Goal: Information Seeking & Learning: Find specific fact

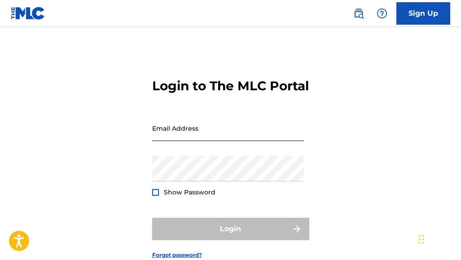
click at [204, 141] on input "Email Address" at bounding box center [228, 128] width 152 height 26
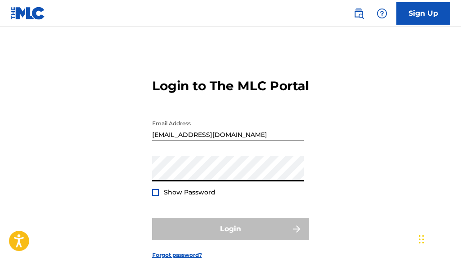
type input "[EMAIL_ADDRESS][DOMAIN_NAME]"
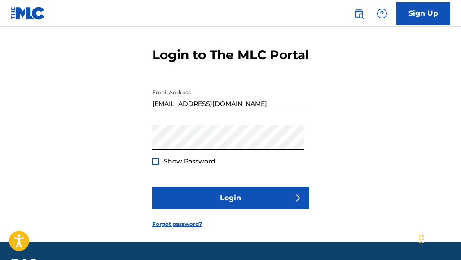
scroll to position [72, 0]
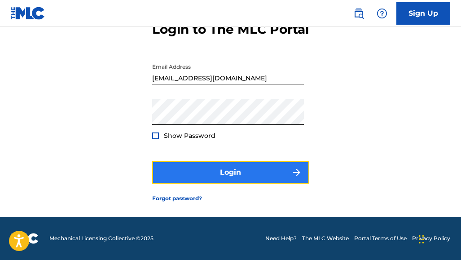
click at [209, 177] on button "Login" at bounding box center [230, 172] width 157 height 22
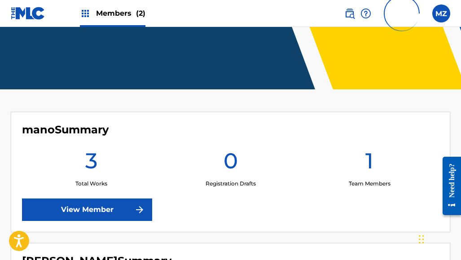
scroll to position [180, 0]
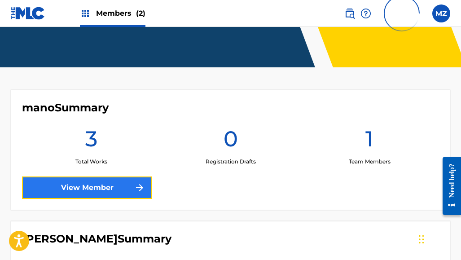
click at [98, 184] on link "View Member" at bounding box center [87, 188] width 130 height 22
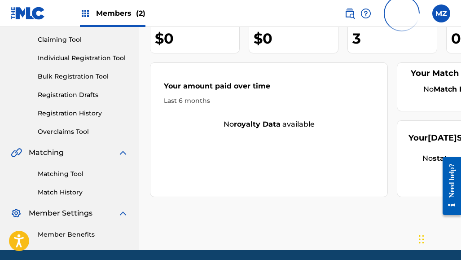
scroll to position [126, 0]
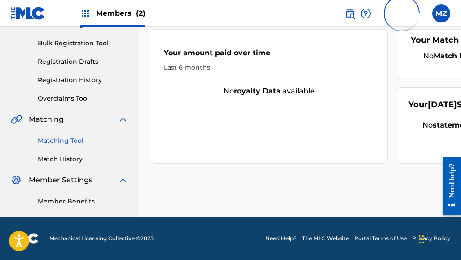
click at [59, 140] on link "Matching Tool" at bounding box center [83, 140] width 91 height 9
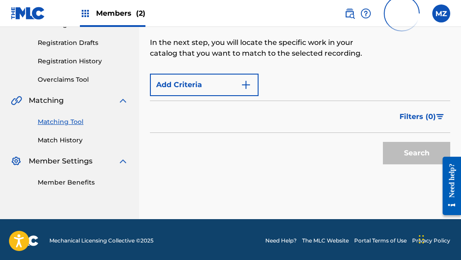
scroll to position [147, 0]
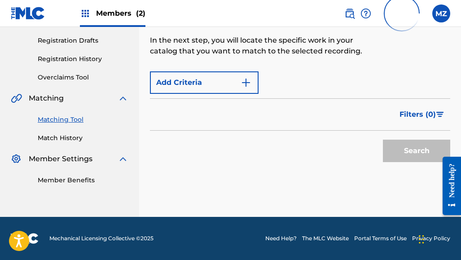
click at [65, 119] on link "Matching Tool" at bounding box center [83, 119] width 91 height 9
click at [124, 96] on img at bounding box center [123, 98] width 11 height 11
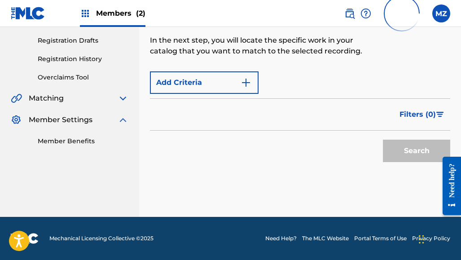
drag, startPoint x: 121, startPoint y: 126, endPoint x: 119, endPoint y: 122, distance: 4.6
click at [119, 124] on div "Member Settings Member Benefits" at bounding box center [70, 130] width 118 height 31
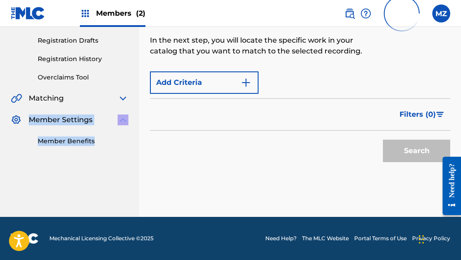
click at [119, 122] on img at bounding box center [123, 120] width 11 height 11
click at [123, 97] on img at bounding box center [123, 98] width 11 height 11
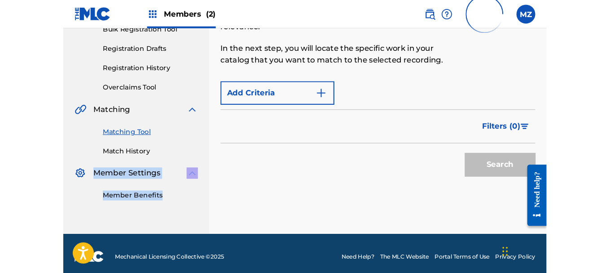
scroll to position [102, 0]
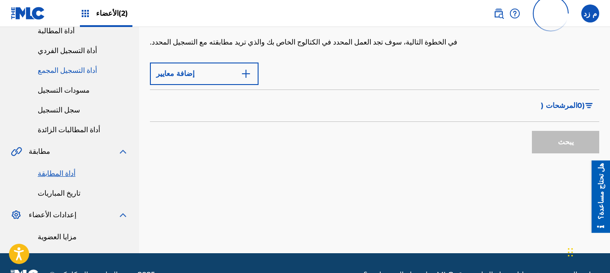
click at [60, 171] on font "أداة المطابقة" at bounding box center [57, 173] width 38 height 9
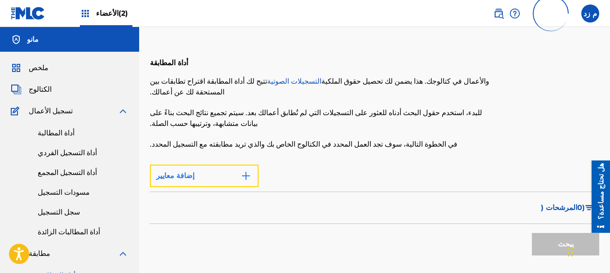
click at [217, 164] on button "إضافة معايير" at bounding box center [204, 175] width 109 height 22
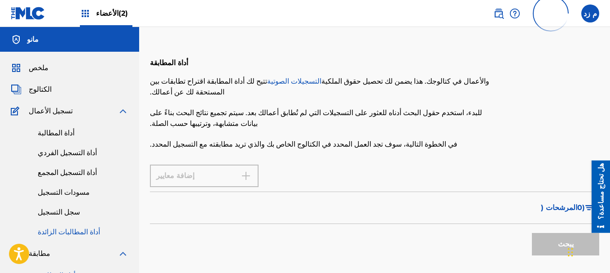
scroll to position [125, 0]
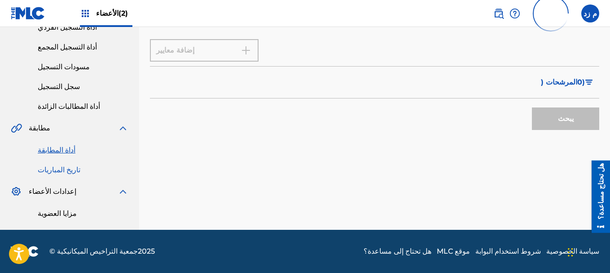
click at [54, 170] on font "تاريخ المباريات" at bounding box center [59, 169] width 43 height 9
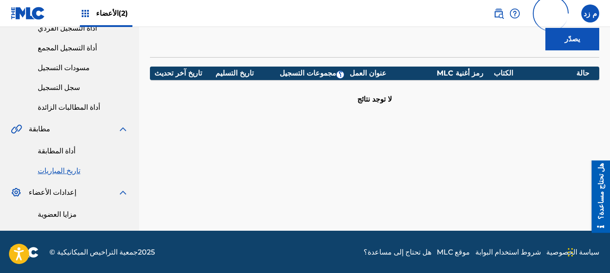
scroll to position [125, 0]
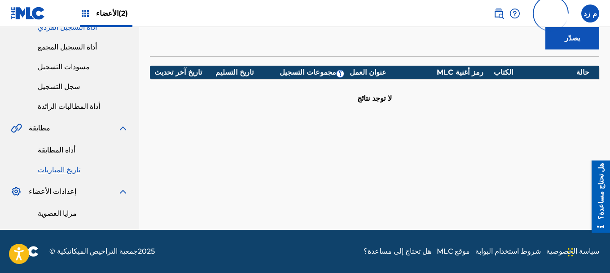
click at [53, 149] on font "أداة المطابقة" at bounding box center [57, 150] width 38 height 9
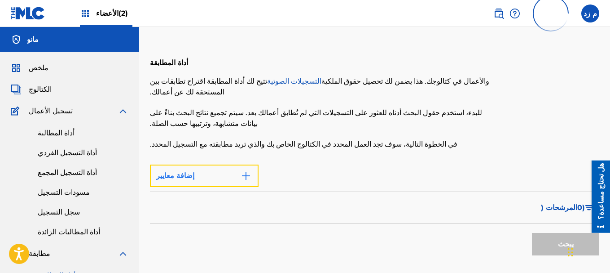
click at [191, 164] on button "إضافة معايير" at bounding box center [204, 175] width 109 height 22
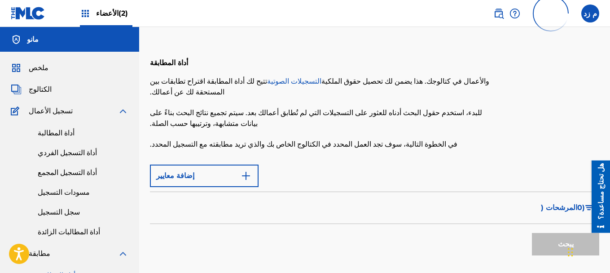
click at [22, 14] on img at bounding box center [28, 13] width 35 height 13
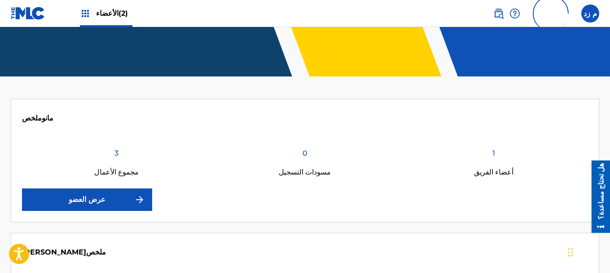
scroll to position [225, 0]
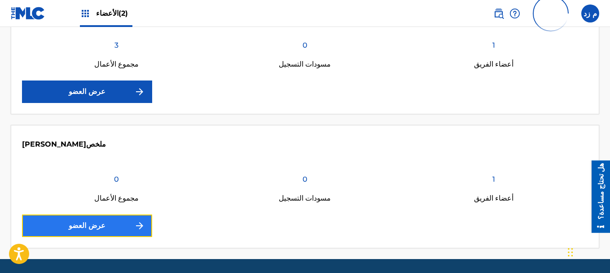
click at [114, 224] on link "عرض العضو" at bounding box center [87, 225] width 130 height 22
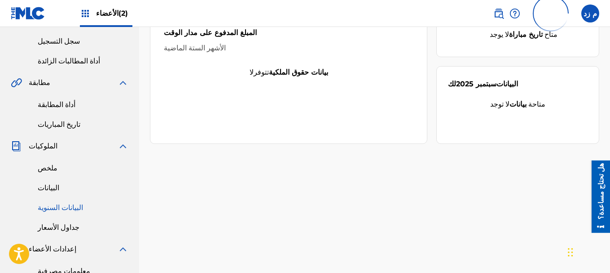
scroll to position [128, 0]
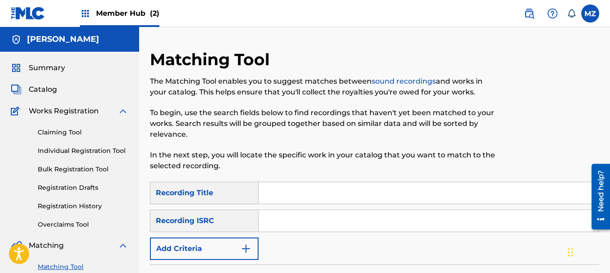
paste input "EGA261906601"
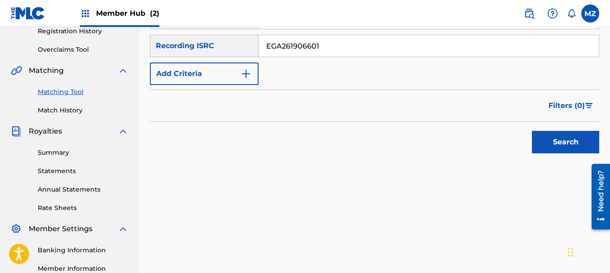
scroll to position [180, 0]
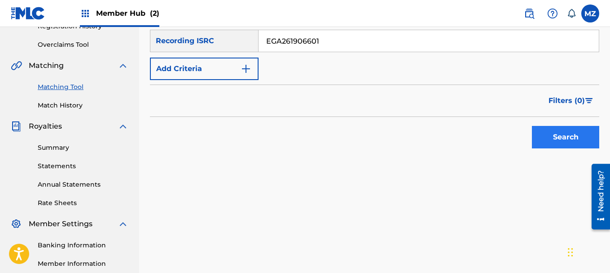
type input "EGA261906601"
click at [564, 130] on button "Search" at bounding box center [565, 137] width 67 height 22
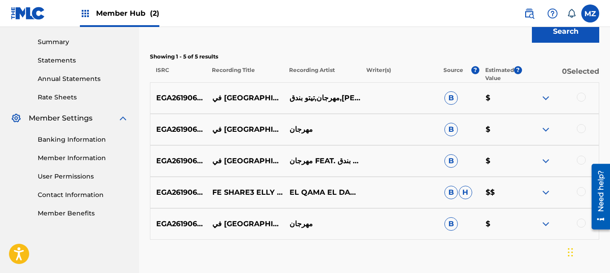
scroll to position [340, 0]
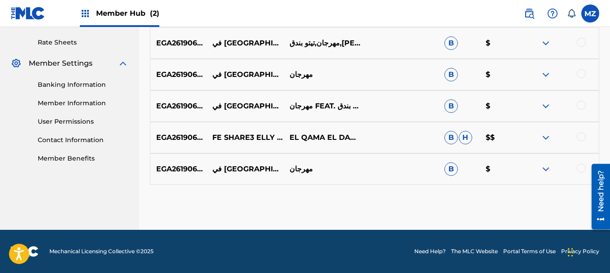
click at [549, 136] on img at bounding box center [546, 137] width 11 height 11
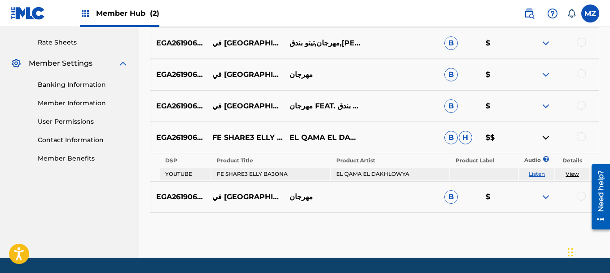
click at [539, 174] on link "Listen" at bounding box center [537, 173] width 16 height 7
click at [578, 173] on link "View" at bounding box center [572, 173] width 13 height 7
click at [547, 192] on img at bounding box center [546, 196] width 11 height 11
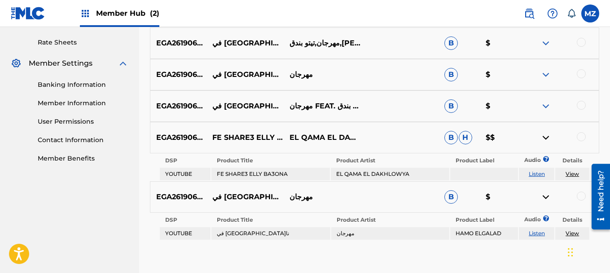
click at [547, 192] on img at bounding box center [546, 196] width 11 height 11
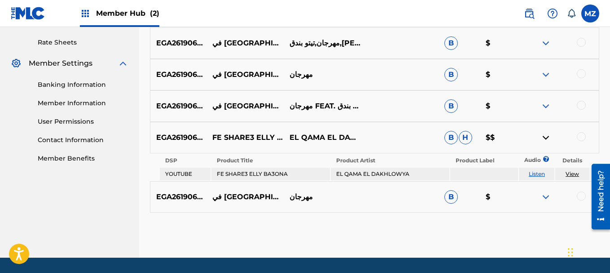
click at [544, 106] on img at bounding box center [546, 106] width 11 height 11
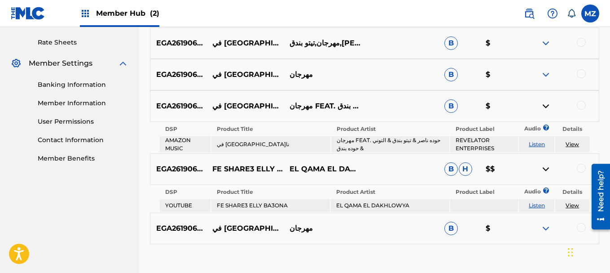
click at [570, 146] on link "View" at bounding box center [572, 144] width 13 height 7
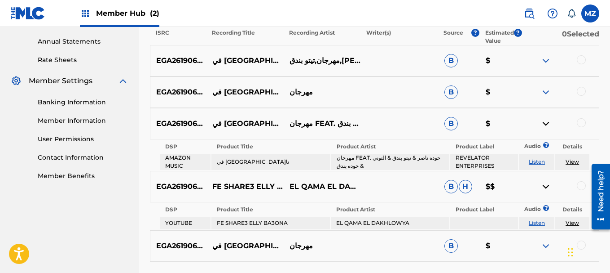
scroll to position [295, 0]
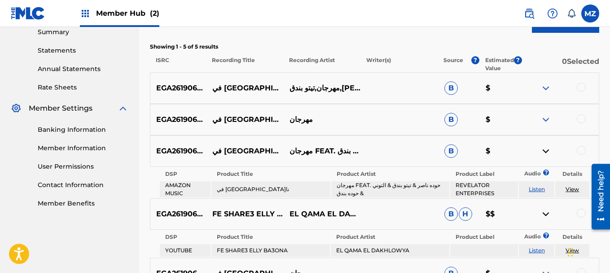
click at [545, 88] on img at bounding box center [546, 88] width 11 height 11
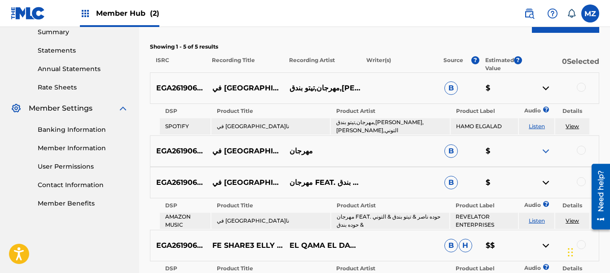
click at [547, 140] on div "EGA261906601 في شارع اللي باعونا (FEAT. حوده ناصر, تيتو بندق, التوني & حوده بند…" at bounding box center [375, 150] width 450 height 31
click at [548, 147] on img at bounding box center [546, 151] width 11 height 11
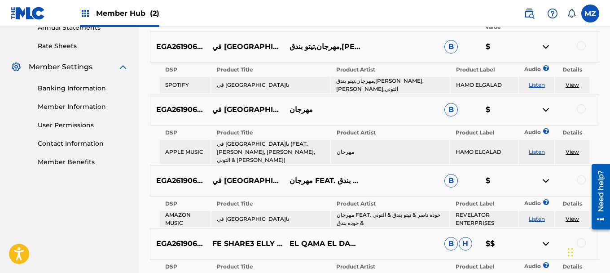
scroll to position [340, 0]
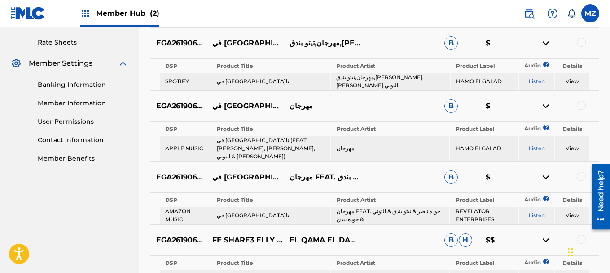
click at [547, 172] on img at bounding box center [546, 177] width 11 height 11
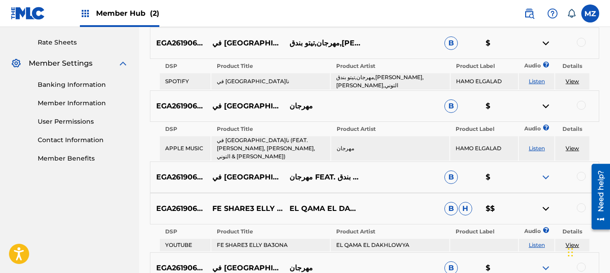
click at [545, 172] on img at bounding box center [546, 177] width 11 height 11
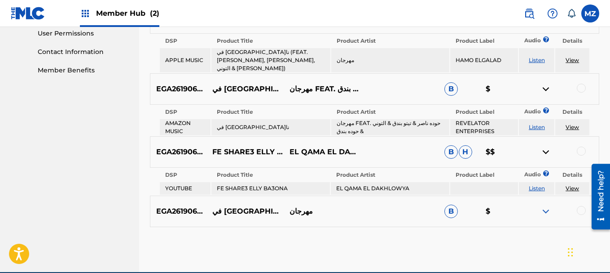
scroll to position [430, 0]
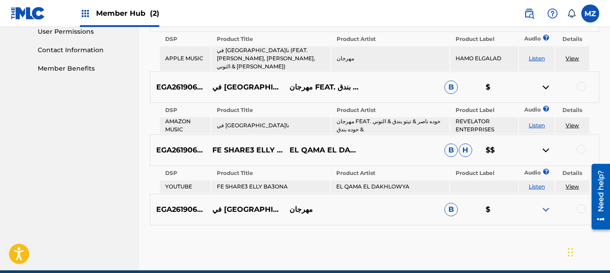
click at [546, 204] on img at bounding box center [546, 209] width 11 height 11
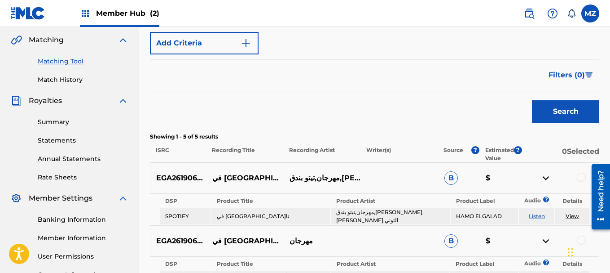
scroll to position [295, 0]
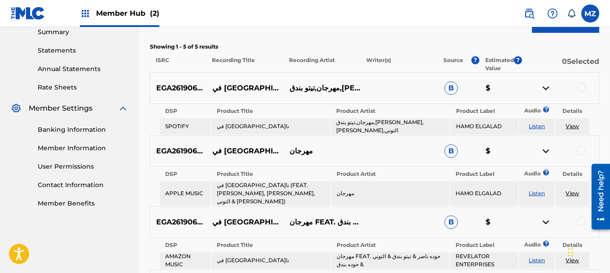
click at [578, 123] on link "View" at bounding box center [572, 126] width 13 height 7
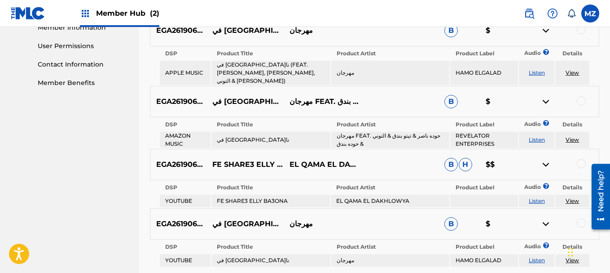
scroll to position [262, 0]
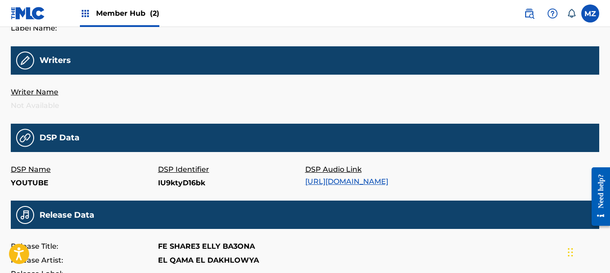
scroll to position [369, 0]
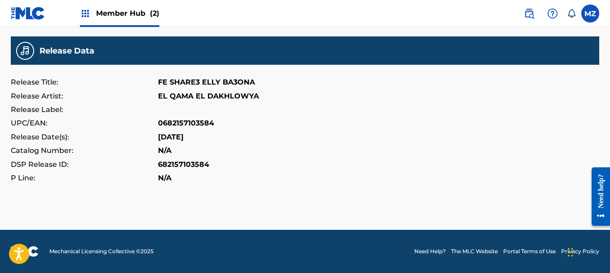
click at [216, 83] on p "FE SHARE3 ELLY BA3ONA" at bounding box center [206, 81] width 97 height 13
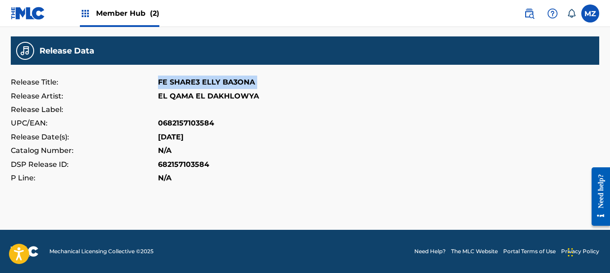
click at [216, 83] on p "FE SHARE3 ELLY BA3ONA" at bounding box center [206, 81] width 97 height 13
copy p "FE SHARE3 ELLY BA3ONA"
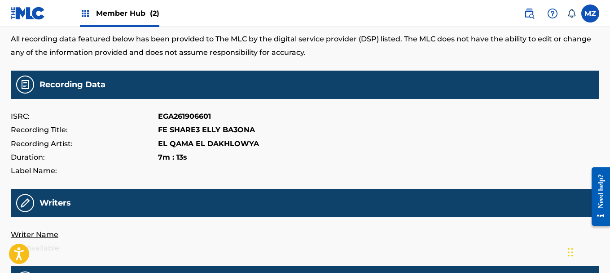
scroll to position [324, 0]
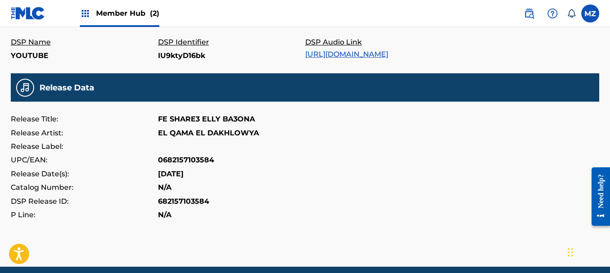
click at [203, 167] on p "0682157103584" at bounding box center [186, 159] width 56 height 13
copy p "0682157103584"
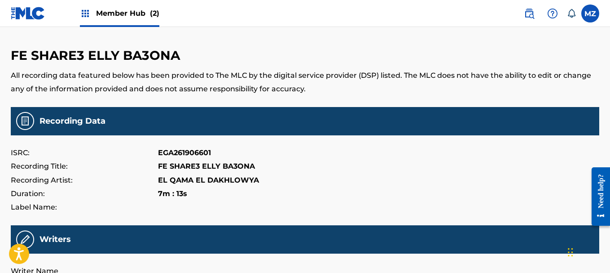
scroll to position [0, 0]
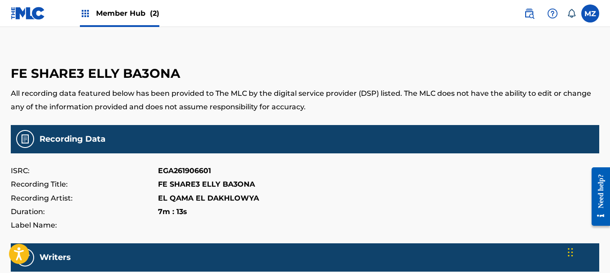
click at [195, 171] on p "EGA261906601" at bounding box center [184, 170] width 53 height 13
copy p "EGA261906601"
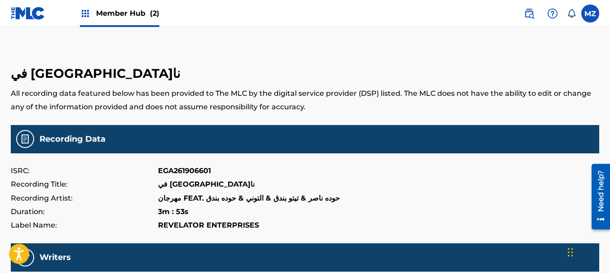
click at [216, 226] on p "REVELATOR ENTERPRISES" at bounding box center [208, 224] width 101 height 13
click at [179, 226] on p "REVELATOR ENTERPRISES" at bounding box center [208, 224] width 101 height 13
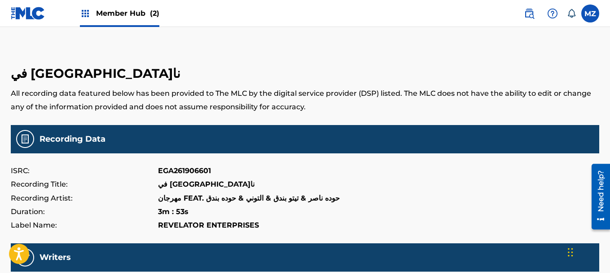
click at [232, 227] on p "REVELATOR ENTERPRISES" at bounding box center [208, 224] width 101 height 13
click at [190, 223] on p "REVELATOR ENTERPRISES" at bounding box center [208, 224] width 101 height 13
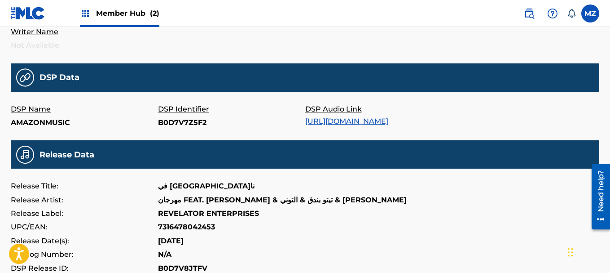
scroll to position [180, 0]
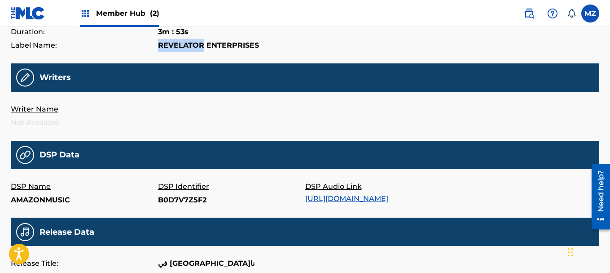
click at [19, 13] on img at bounding box center [28, 13] width 35 height 13
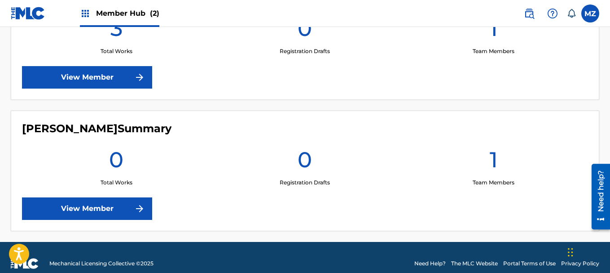
scroll to position [302, 0]
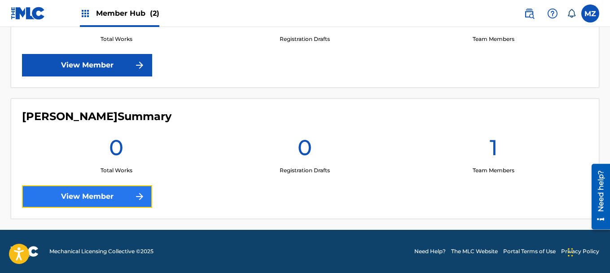
click at [94, 198] on link "View Member" at bounding box center [87, 196] width 130 height 22
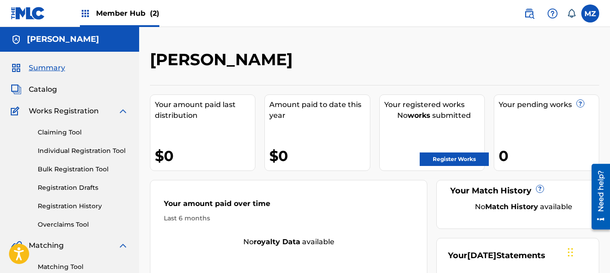
drag, startPoint x: 122, startPoint y: 221, endPoint x: 215, endPoint y: 177, distance: 103.1
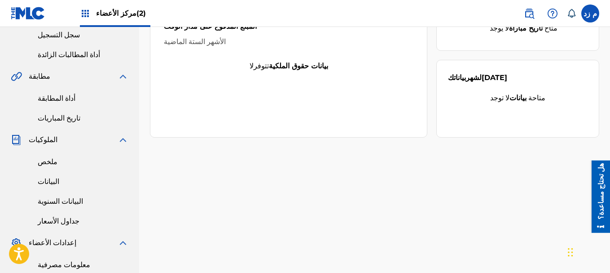
scroll to position [128, 0]
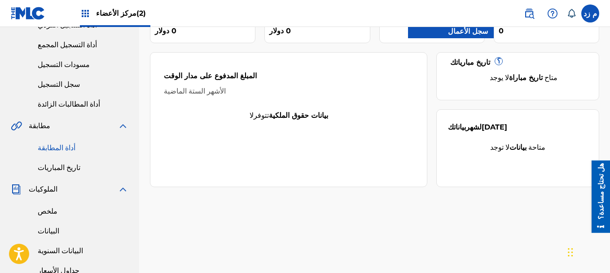
click at [56, 146] on font "أداة المطابقة" at bounding box center [57, 147] width 38 height 9
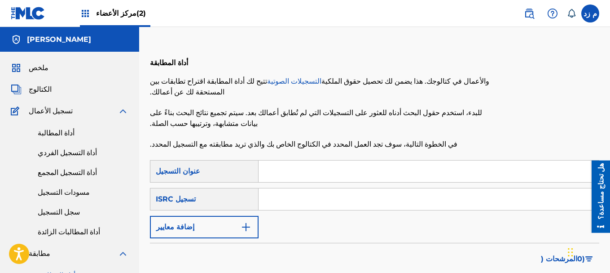
paste input "FE SHARE3 ELLY BA3ONA"
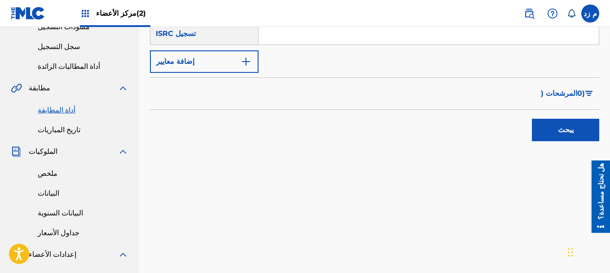
scroll to position [180, 0]
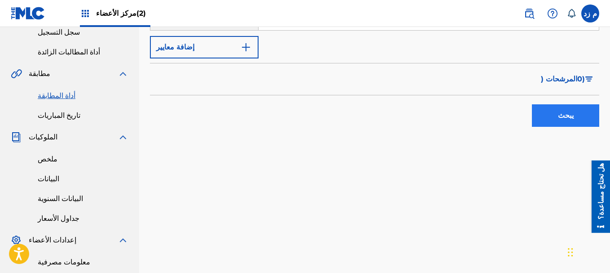
type input "FE SHARE3 ELLY BA3ONA"
click at [560, 111] on font "يبحث" at bounding box center [566, 115] width 16 height 9
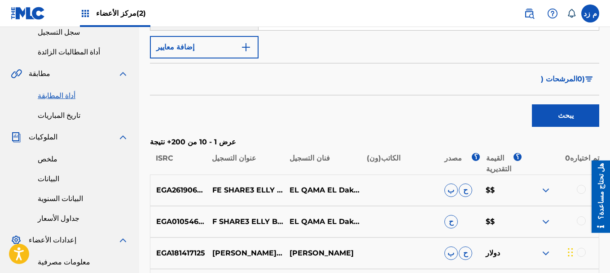
click at [549, 185] on img at bounding box center [546, 190] width 11 height 11
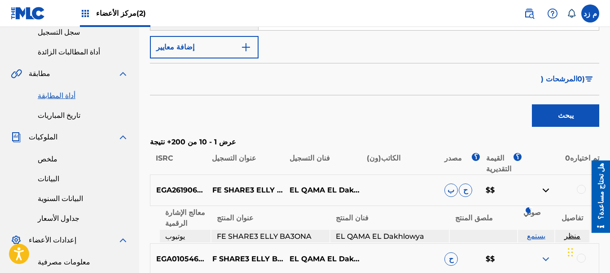
scroll to position [225, 0]
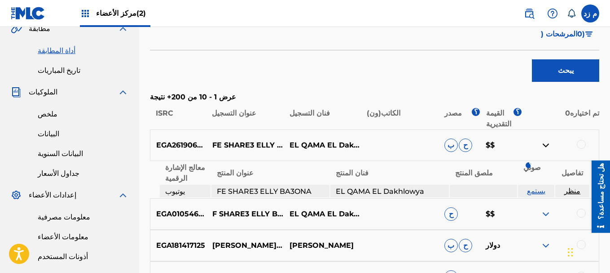
click at [551, 208] on img at bounding box center [546, 213] width 11 height 11
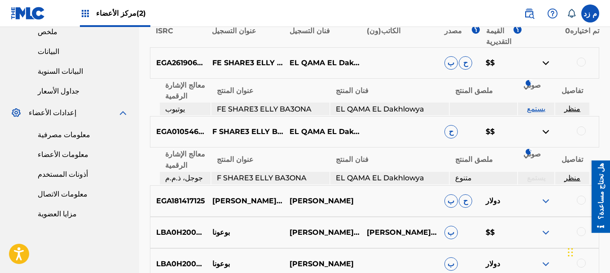
scroll to position [314, 0]
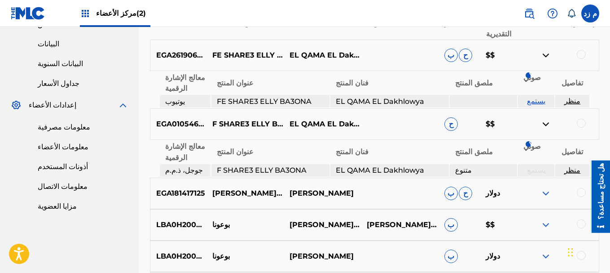
click at [573, 166] on font "منظر" at bounding box center [573, 170] width 16 height 9
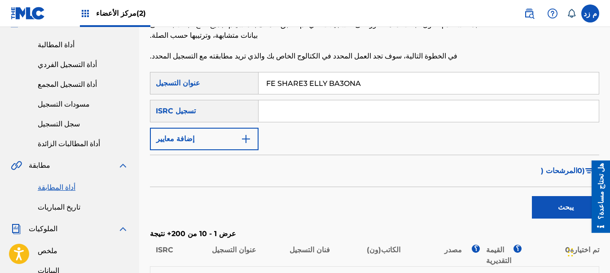
scroll to position [90, 0]
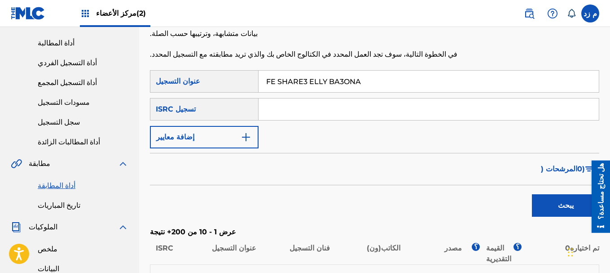
paste input "EGA261906601"
type input "EGA261906601"
click at [335, 75] on input "FE SHARE3 ELLY BA3ONA" at bounding box center [429, 82] width 340 height 22
click at [334, 75] on input "FE SHARE3 ELLY BA3ONA" at bounding box center [429, 82] width 340 height 22
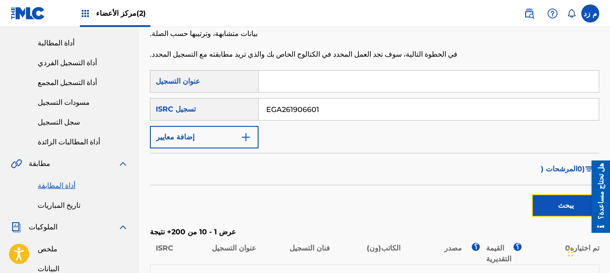
click at [559, 194] on button "يبحث" at bounding box center [565, 205] width 67 height 22
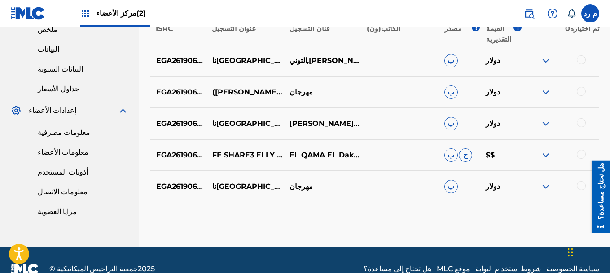
scroll to position [316, 0]
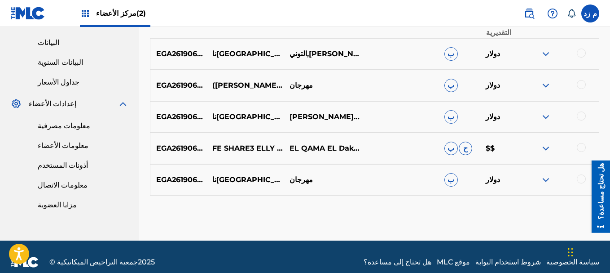
click at [550, 174] on img at bounding box center [546, 179] width 11 height 11
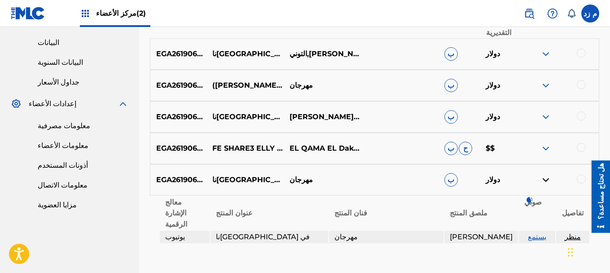
click at [544, 111] on img at bounding box center [546, 116] width 11 height 11
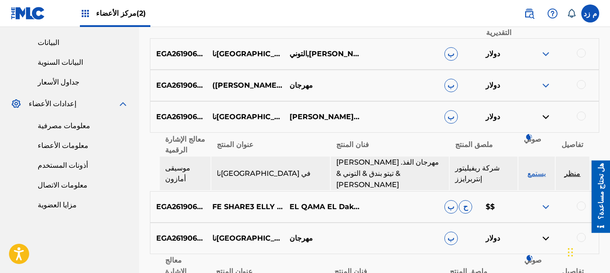
click at [547, 49] on img at bounding box center [546, 54] width 11 height 11
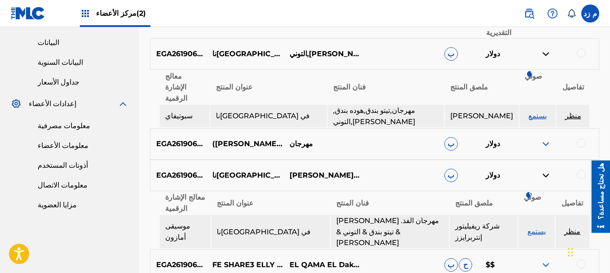
click at [544, 138] on img at bounding box center [546, 143] width 11 height 11
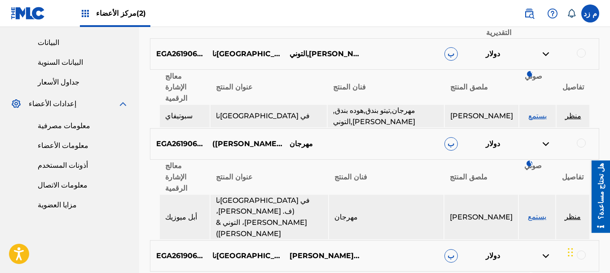
click at [546, 250] on img at bounding box center [546, 255] width 11 height 11
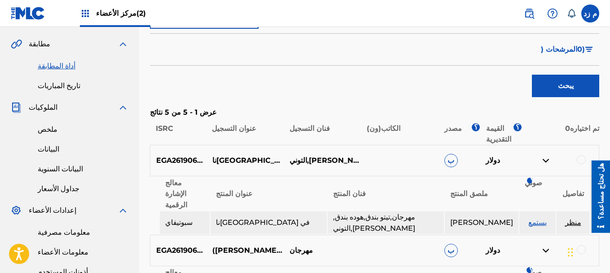
scroll to position [225, 0]
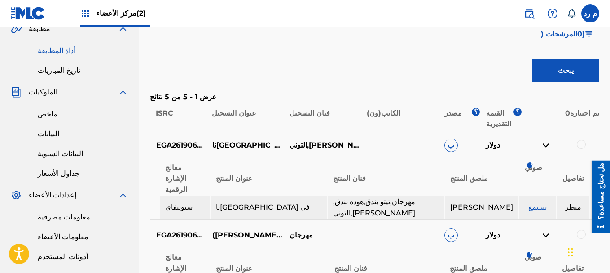
click at [570, 203] on font "منظر" at bounding box center [574, 207] width 16 height 9
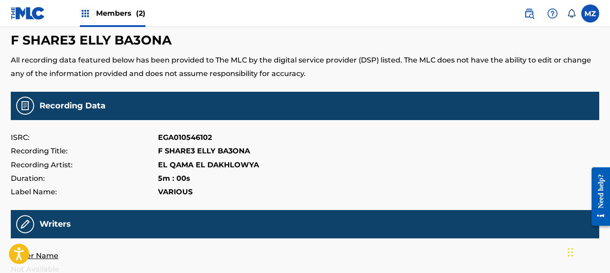
scroll to position [135, 0]
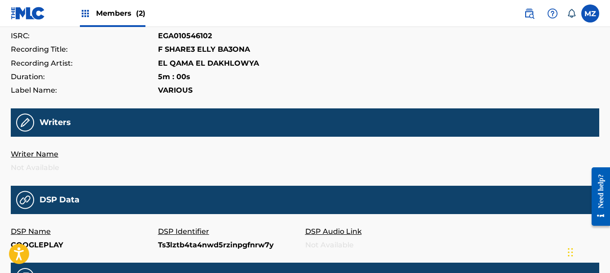
drag, startPoint x: 195, startPoint y: 149, endPoint x: 221, endPoint y: 143, distance: 27.7
drag, startPoint x: 221, startPoint y: 143, endPoint x: 219, endPoint y: 157, distance: 14.6
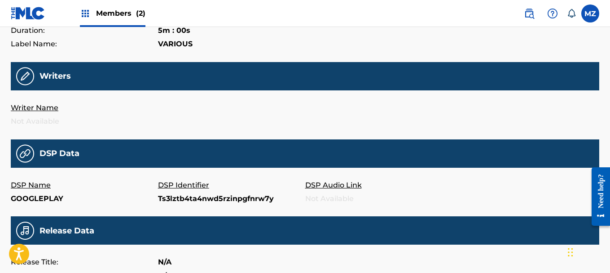
scroll to position [46, 0]
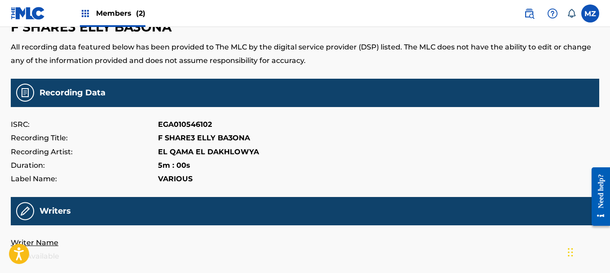
click at [195, 122] on p "EGA010546102" at bounding box center [185, 124] width 54 height 13
copy p "EGA010546102"
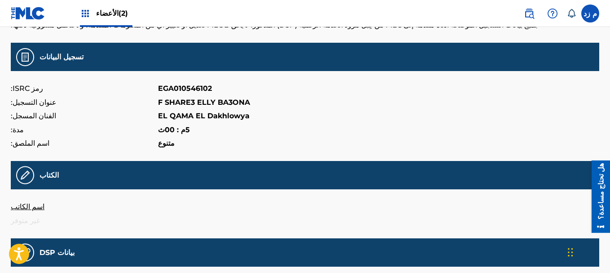
scroll to position [90, 0]
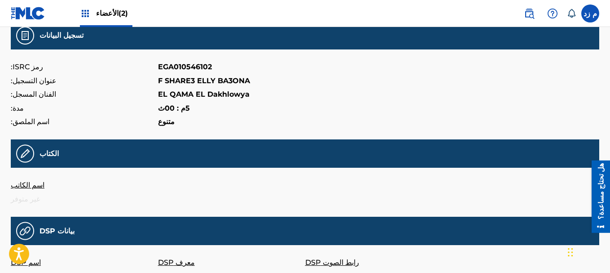
click at [21, 10] on img at bounding box center [28, 13] width 35 height 13
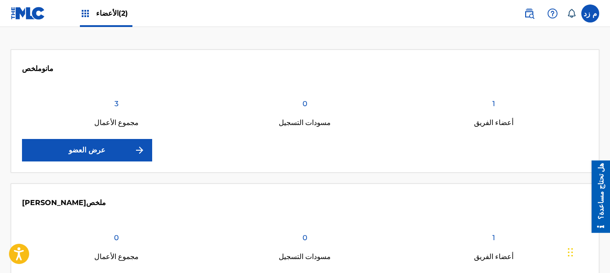
scroll to position [254, 0]
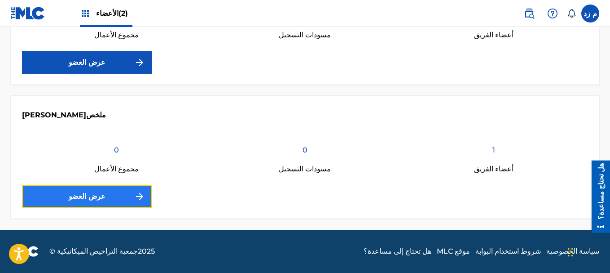
click at [107, 195] on link "عرض العضو" at bounding box center [87, 196] width 130 height 22
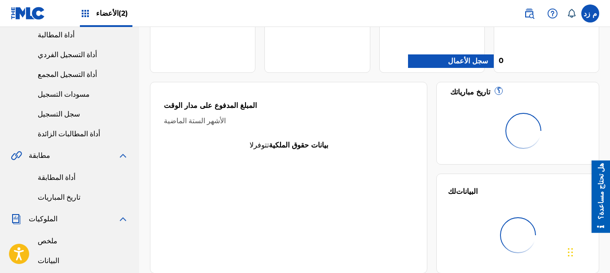
scroll to position [135, 0]
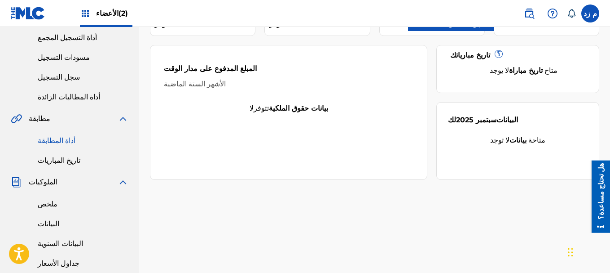
click at [51, 140] on font "أداة المطابقة" at bounding box center [57, 140] width 38 height 9
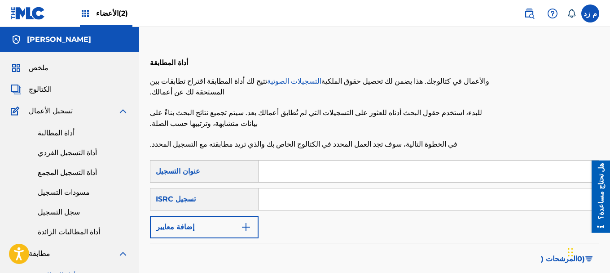
paste input "EGA010546102"
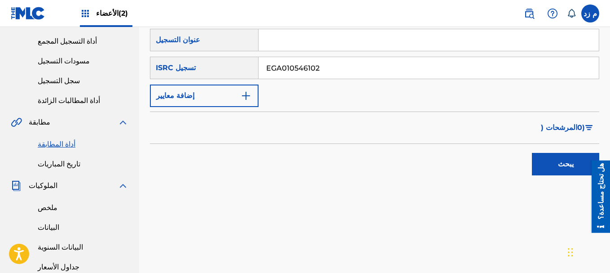
scroll to position [135, 0]
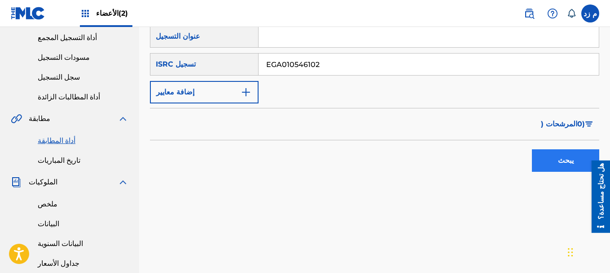
type input "EGA010546102"
click at [566, 149] on button "يبحث" at bounding box center [565, 160] width 67 height 22
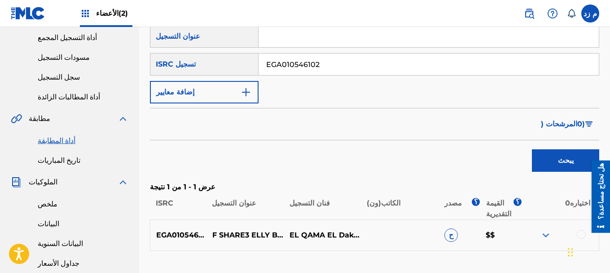
click at [546, 230] on img at bounding box center [546, 235] width 11 height 11
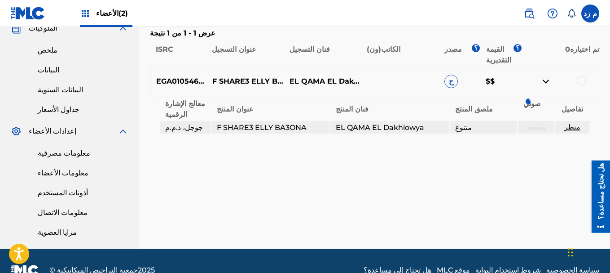
scroll to position [307, 0]
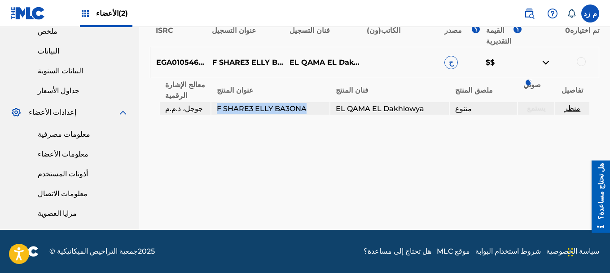
drag, startPoint x: 304, startPoint y: 98, endPoint x: 222, endPoint y: 99, distance: 82.2
click at [218, 104] on font "F SHARE3 ELLY BA3ONA" at bounding box center [262, 108] width 90 height 9
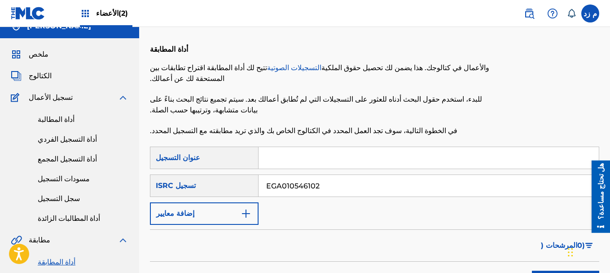
scroll to position [0, 0]
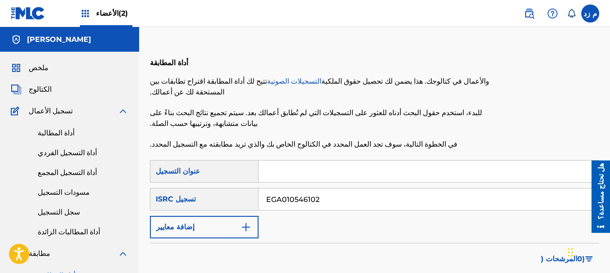
drag, startPoint x: 327, startPoint y: 120, endPoint x: 360, endPoint y: 161, distance: 52.7
click at [360, 161] on input "نموذج البحث" at bounding box center [429, 171] width 340 height 22
paste input "Fshare3 elly Ba3ona"
type input "Fshare3 elly Ba3ona"
click at [330, 188] on input "EGA010546102" at bounding box center [429, 199] width 340 height 22
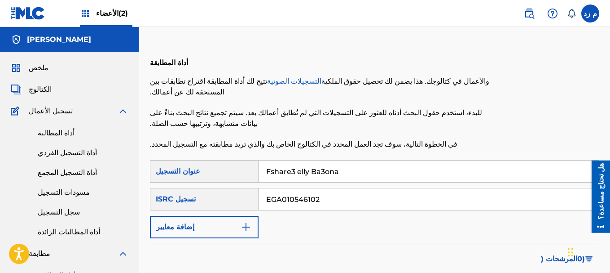
click at [330, 188] on input "EGA010546102" at bounding box center [429, 199] width 340 height 22
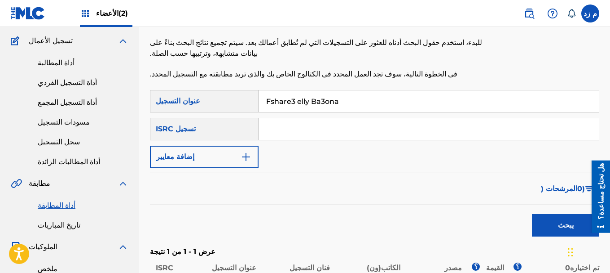
scroll to position [225, 0]
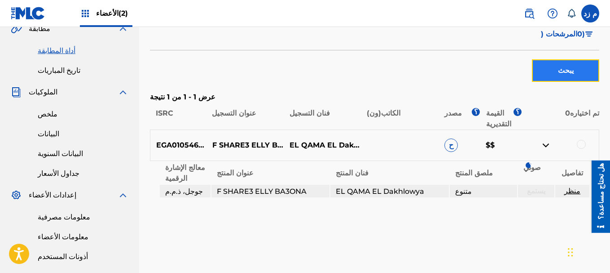
click at [542, 59] on button "يبحث" at bounding box center [565, 70] width 67 height 22
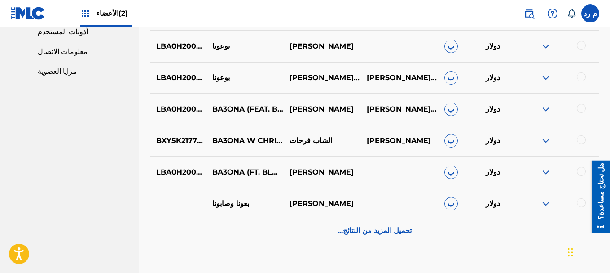
scroll to position [314, 0]
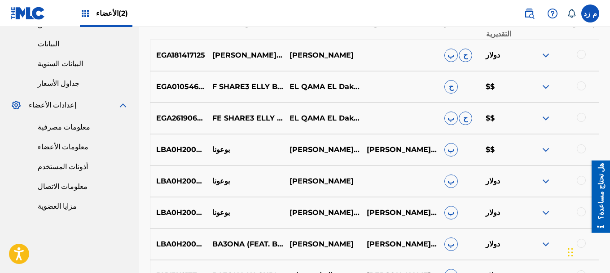
click at [542, 113] on img at bounding box center [546, 118] width 11 height 11
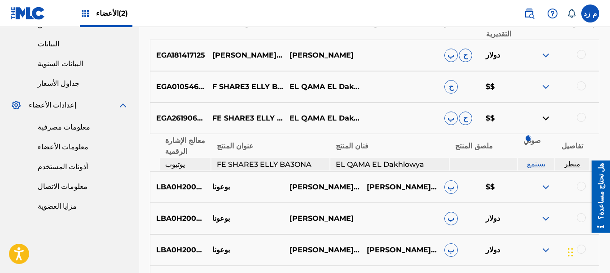
click at [545, 81] on img at bounding box center [546, 86] width 11 height 11
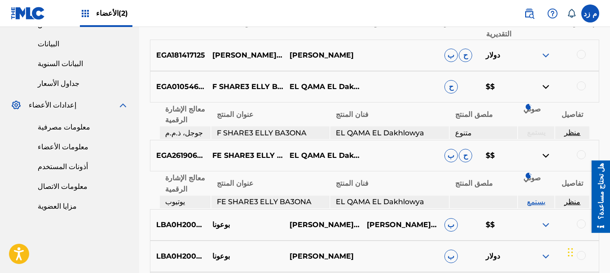
click at [572, 128] on font "منظر" at bounding box center [573, 132] width 16 height 9
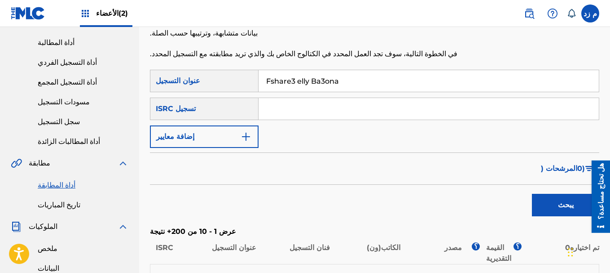
scroll to position [90, 0]
paste input "EGA010546102"
type input "EGA010546102"
click at [328, 73] on input "Fshare3 elly Ba3ona" at bounding box center [429, 82] width 340 height 22
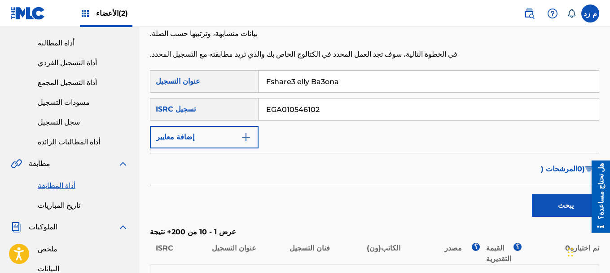
click at [328, 73] on input "Fshare3 elly Ba3ona" at bounding box center [429, 82] width 340 height 22
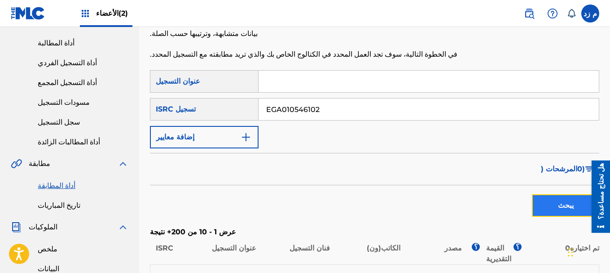
click at [548, 194] on button "يبحث" at bounding box center [565, 205] width 67 height 22
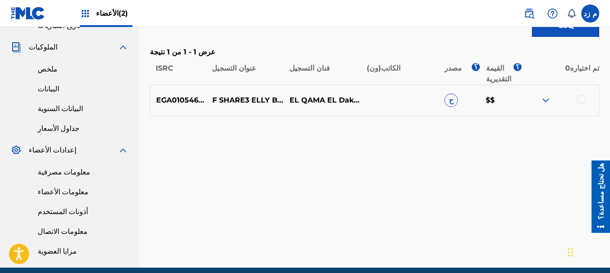
click at [542, 95] on img at bounding box center [546, 100] width 11 height 11
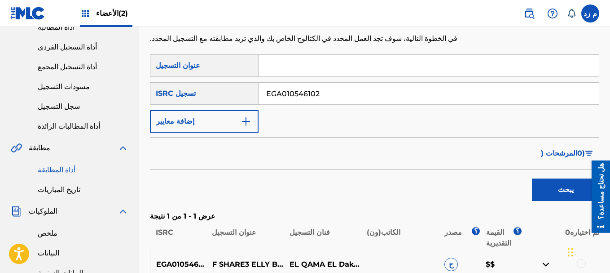
scroll to position [90, 0]
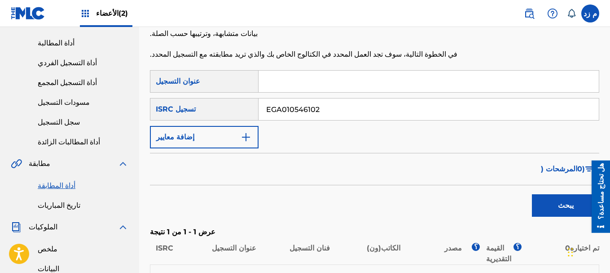
click at [309, 100] on input "EGA010546102" at bounding box center [429, 109] width 340 height 22
click at [308, 101] on input "EGA010546102" at bounding box center [429, 109] width 340 height 22
type input "EGA01054102"
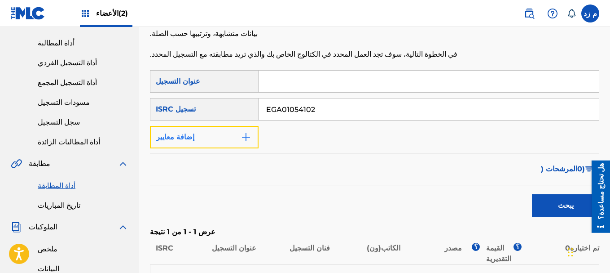
click at [236, 127] on button "إضافة معايير" at bounding box center [204, 137] width 109 height 22
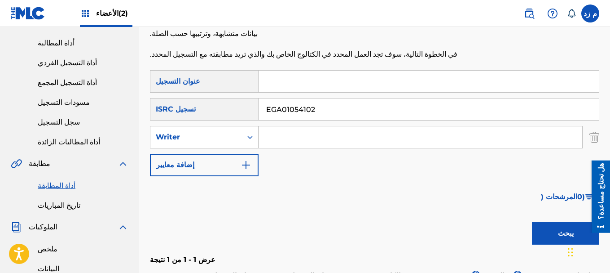
click at [246, 133] on icon "نموذج البحث" at bounding box center [250, 137] width 9 height 9
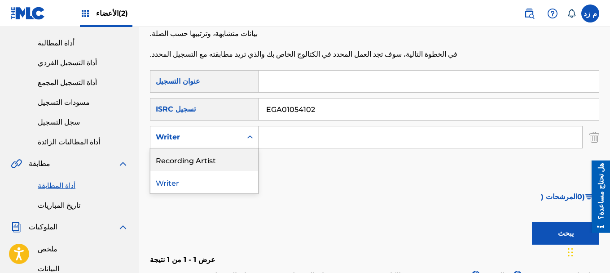
click at [221, 152] on div "Recording Artist" at bounding box center [204, 159] width 108 height 22
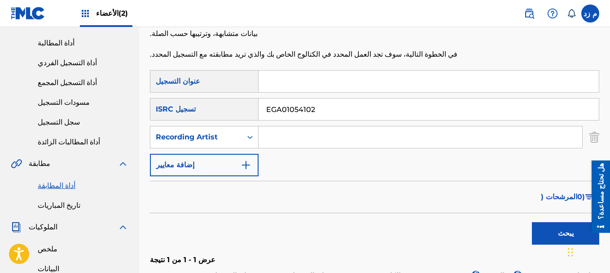
click at [312, 100] on input "EGA01054102" at bounding box center [429, 109] width 340 height 22
click at [312, 101] on input "EGA01054102" at bounding box center [429, 109] width 340 height 22
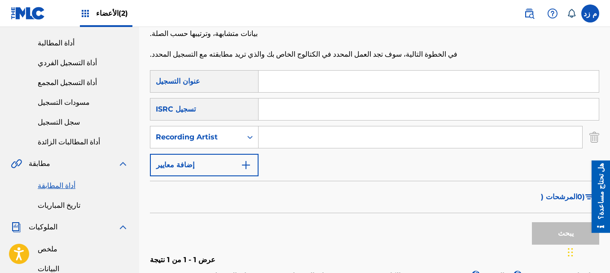
paste input "EL QAMA EL DAKHLOWYA"
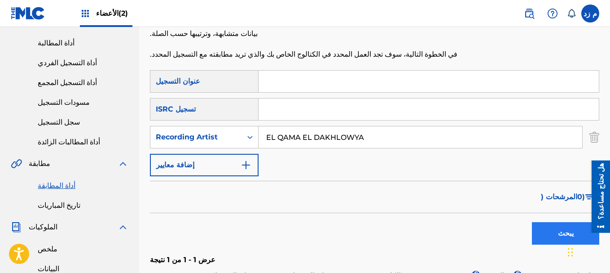
type input "EL QAMA EL DAKHLOWYA"
click at [542, 222] on button "يبحث" at bounding box center [565, 233] width 67 height 22
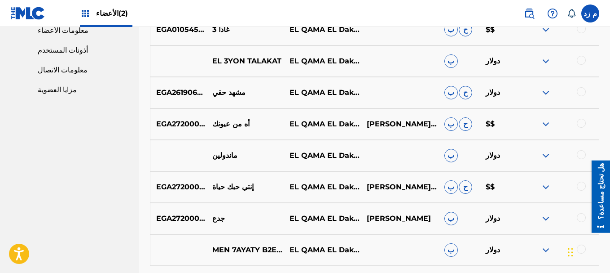
scroll to position [523, 0]
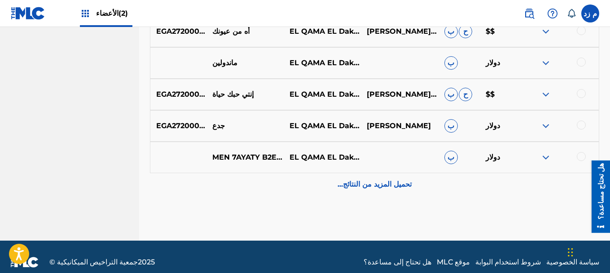
click at [342, 180] on div "تحميل المزيد من النتائج..." at bounding box center [375, 184] width 450 height 22
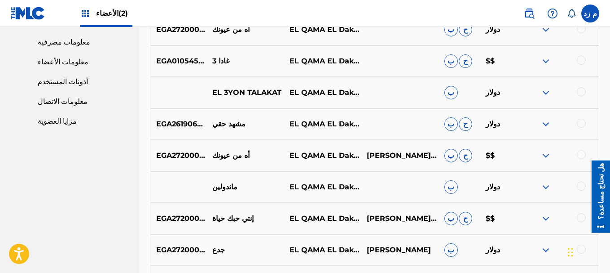
scroll to position [404, 0]
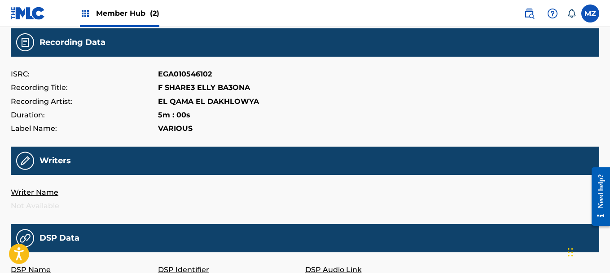
scroll to position [91, 0]
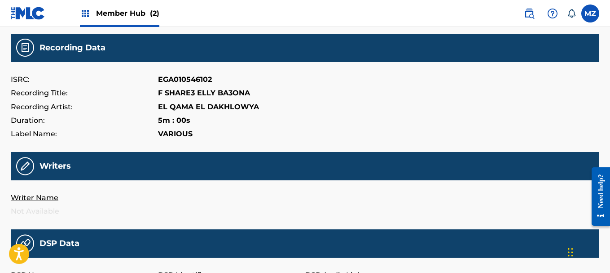
click at [197, 78] on p "EGA010546102" at bounding box center [185, 79] width 54 height 13
copy p "EGA010546102"
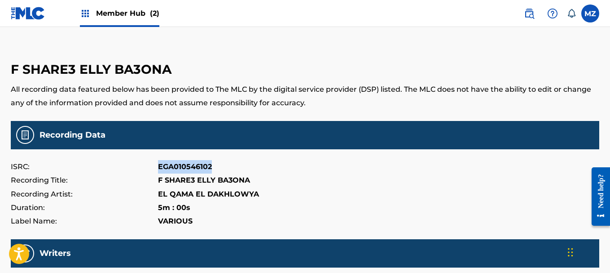
scroll to position [1, 0]
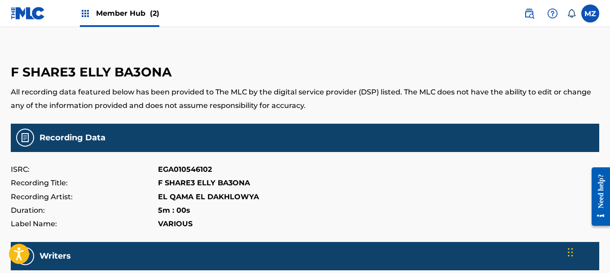
click at [234, 197] on p "EL QAMA EL DAKHLOWYA" at bounding box center [208, 196] width 101 height 13
click at [234, 198] on p "EL QAMA EL DAKHLOWYA" at bounding box center [208, 196] width 101 height 13
copy p "EL QAMA EL DAKHLOWYA"
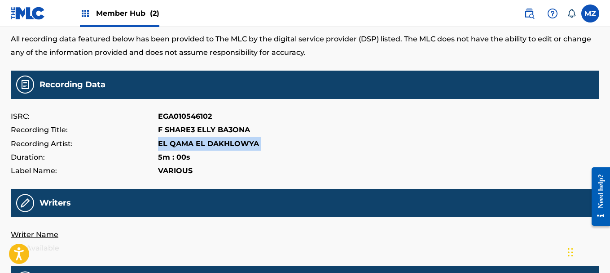
scroll to position [46, 0]
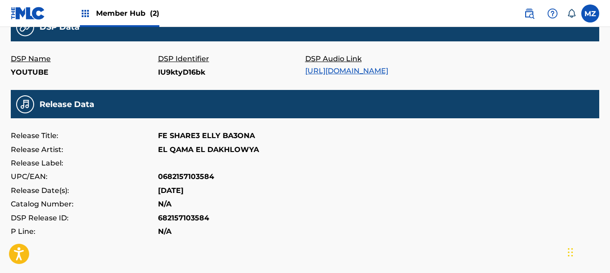
scroll to position [369, 0]
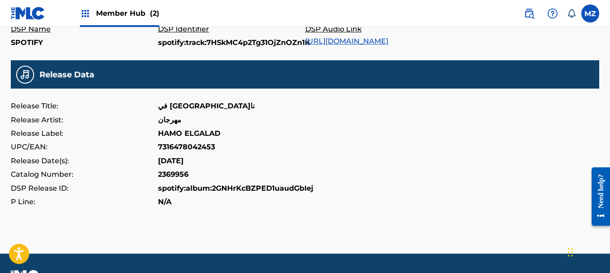
scroll to position [316, 0]
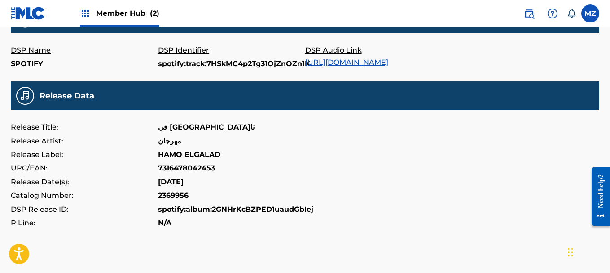
click at [210, 164] on p "7316478042453" at bounding box center [186, 167] width 57 height 13
click at [212, 164] on p "7316478042453" at bounding box center [186, 167] width 57 height 13
click at [199, 169] on p "7316478042453" at bounding box center [186, 167] width 57 height 13
copy p "7316478042453"
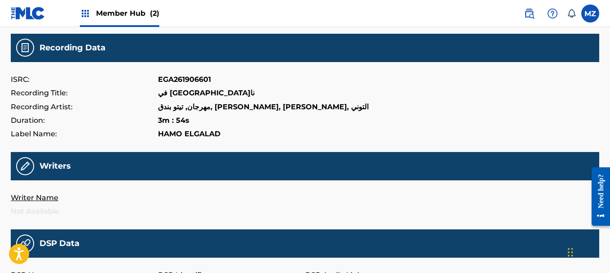
scroll to position [0, 0]
